Goal: Find specific page/section: Find specific page/section

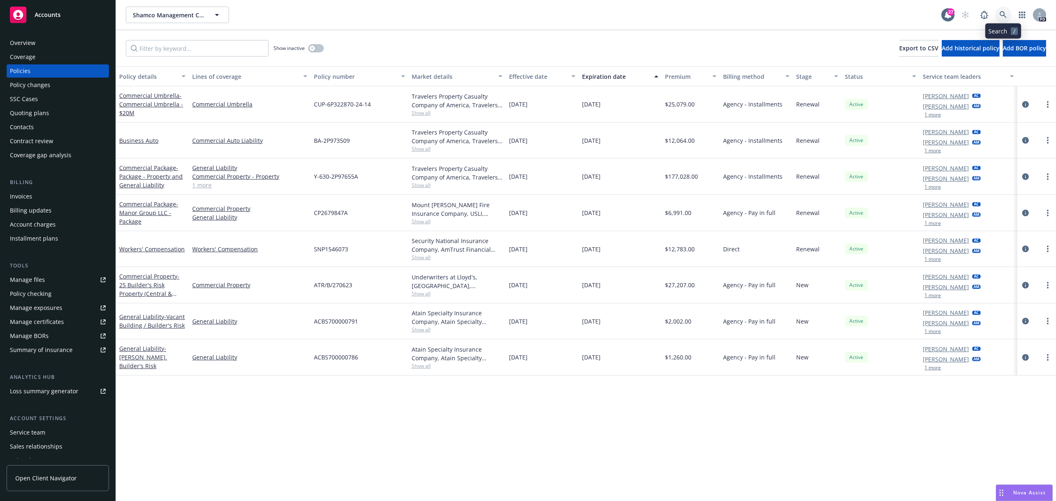
click at [1001, 13] on icon at bounding box center [1003, 14] width 7 height 7
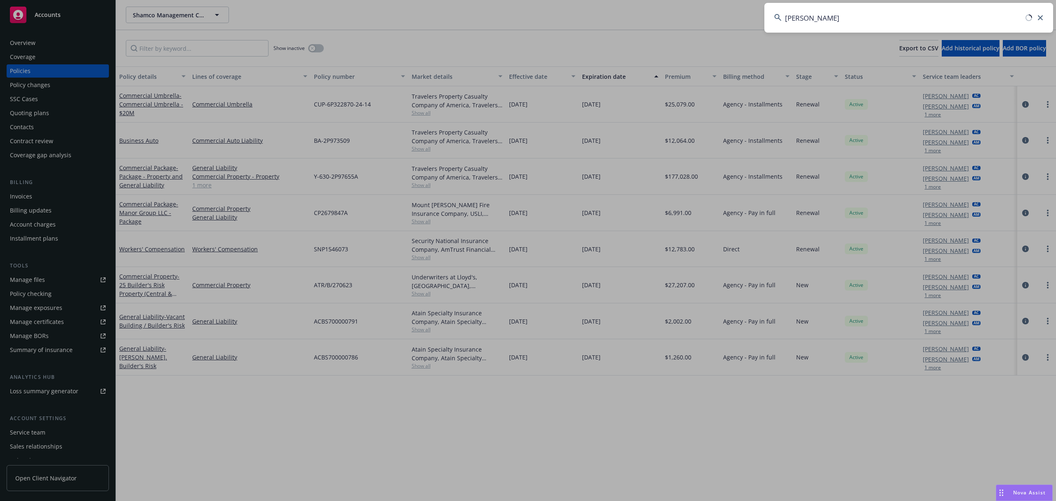
type input "pagaya"
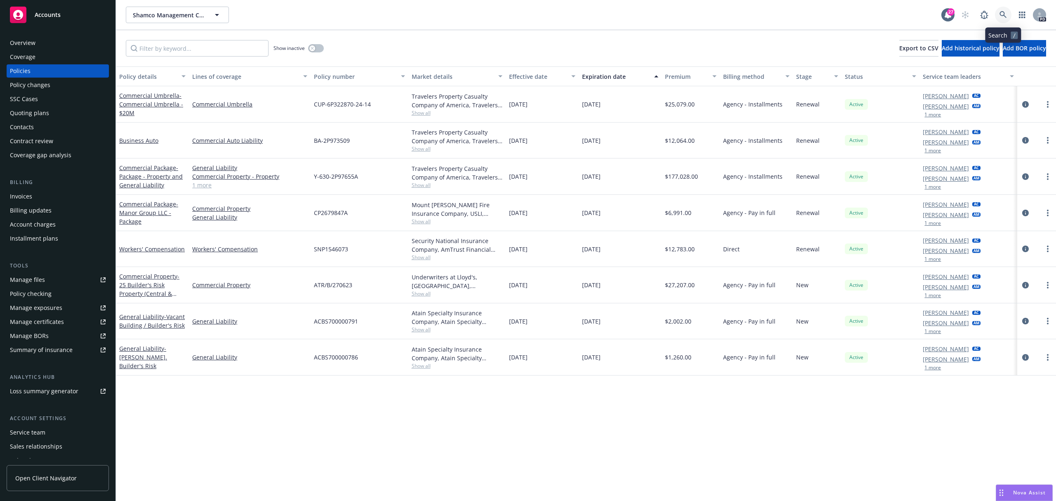
click at [999, 9] on link at bounding box center [1003, 15] width 17 height 17
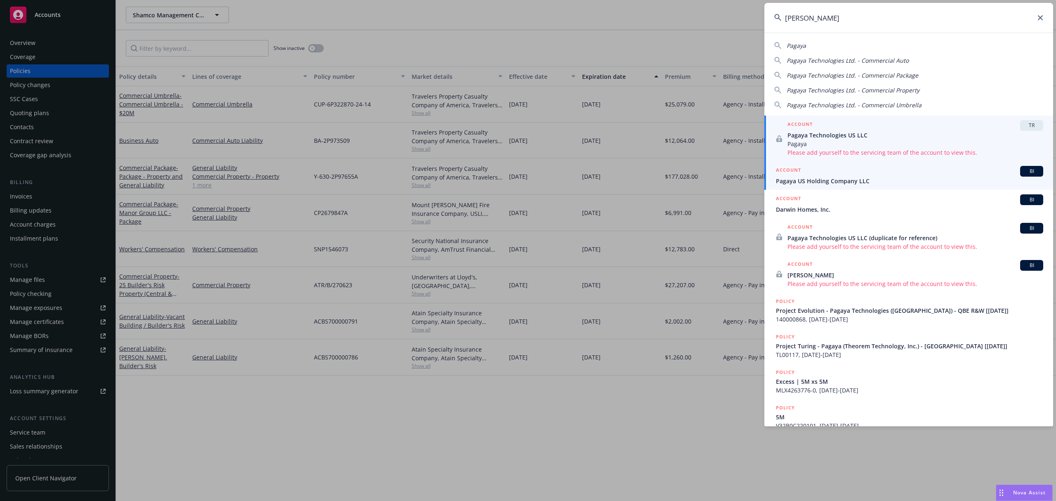
type input "[PERSON_NAME]"
click at [873, 179] on span "Pagaya US Holding Company LLC" at bounding box center [909, 181] width 267 height 9
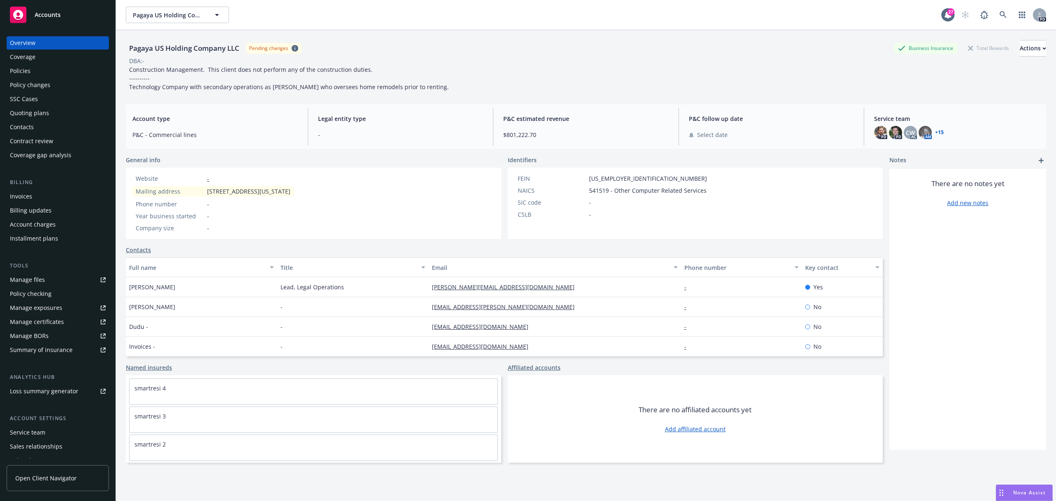
click at [13, 66] on div "Policies" at bounding box center [20, 70] width 21 height 13
